Goal: Check status

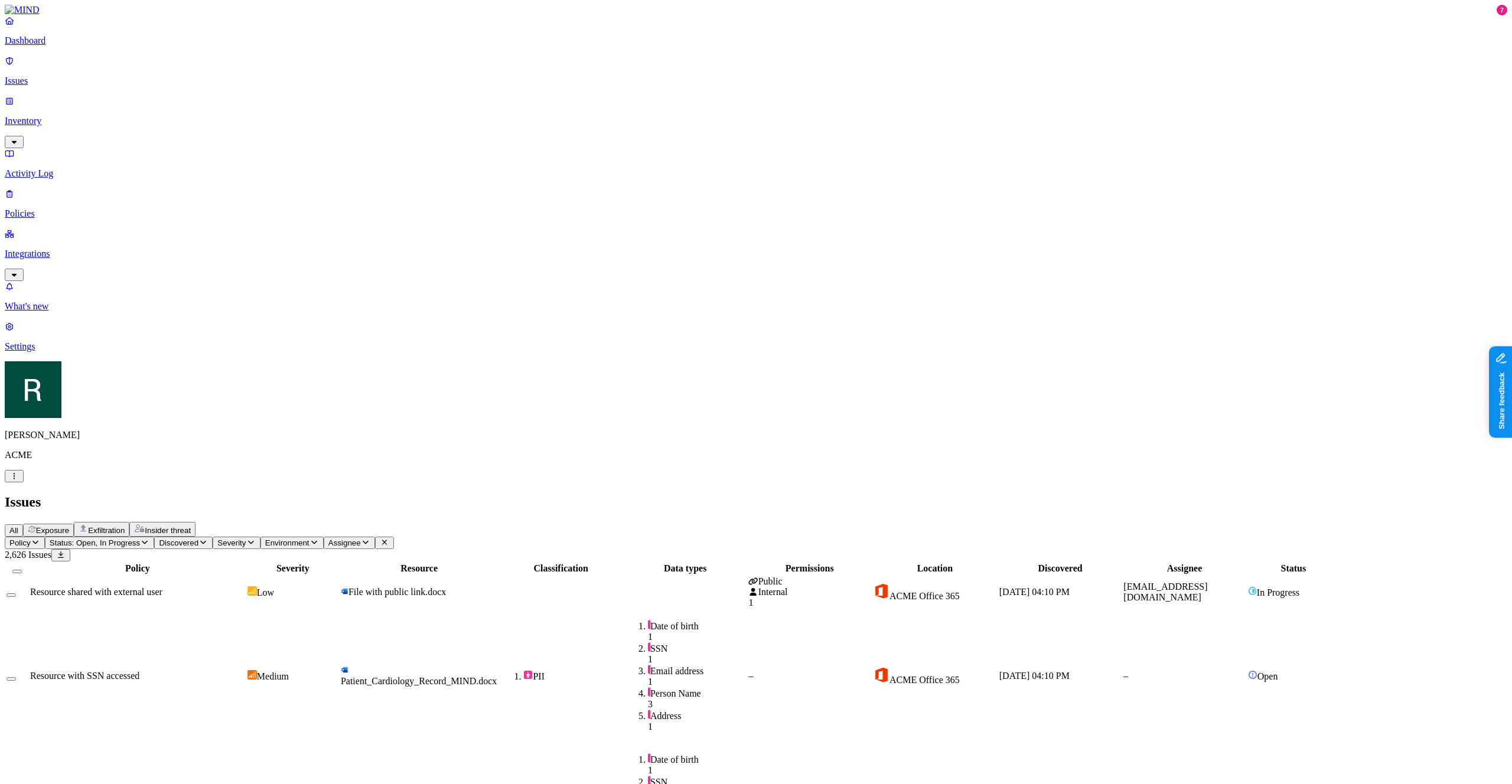
click at [198, 539] on span "Discovered" at bounding box center [178, 543] width 39 height 9
click at [318, 115] on div "Last 7 days" at bounding box center [318, 116] width 0 height 32
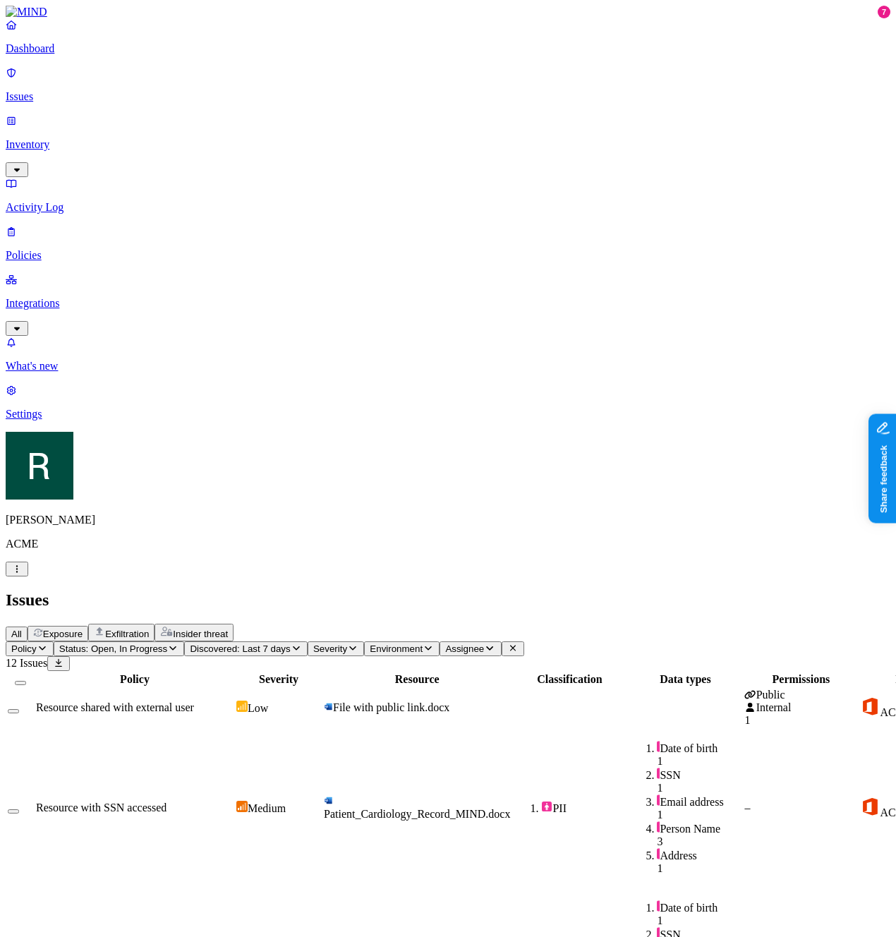
click at [290, 644] on span "Discovered: Last 7 days" at bounding box center [240, 649] width 100 height 11
click at [380, 158] on div "Last 30 days" at bounding box center [380, 177] width 0 height 38
